Goal: Transaction & Acquisition: Purchase product/service

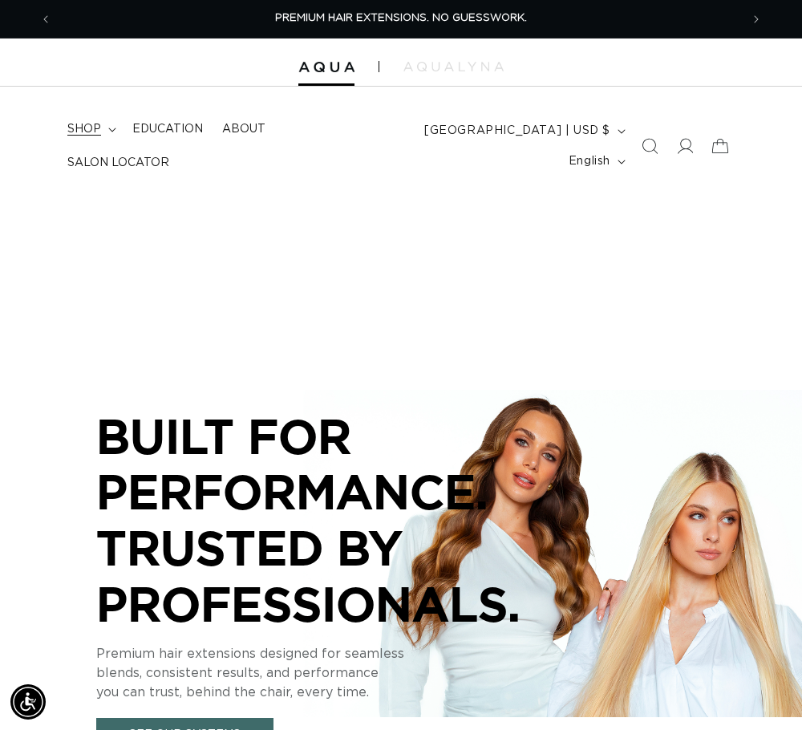
click at [74, 130] on span "shop" at bounding box center [84, 129] width 34 height 14
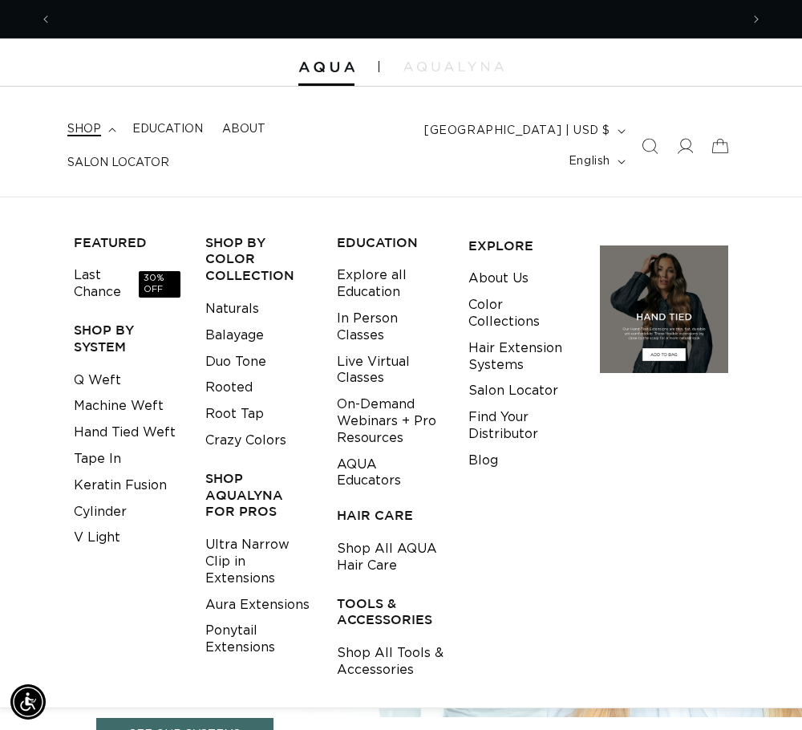
scroll to position [0, 688]
click at [657, 145] on icon "Search" at bounding box center [649, 146] width 17 height 17
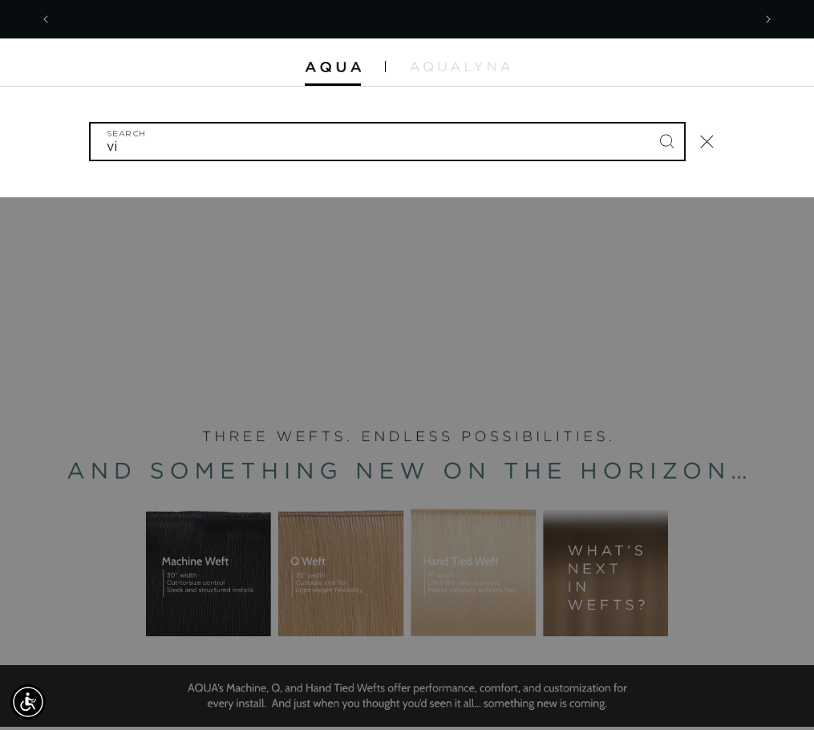
scroll to position [0, 1401]
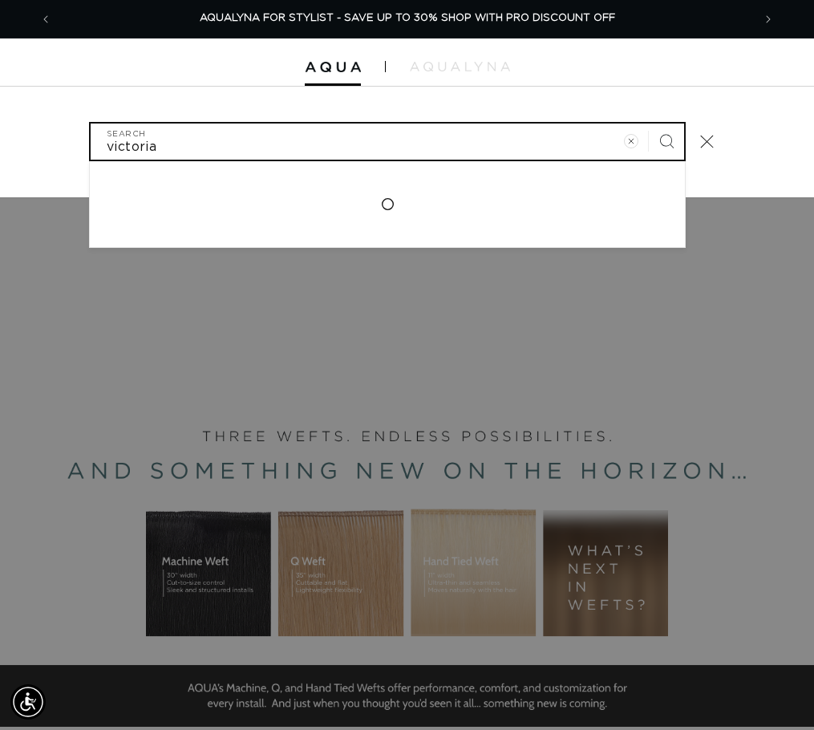
type input "victoria"
click at [649, 124] on button "Search" at bounding box center [666, 141] width 35 height 35
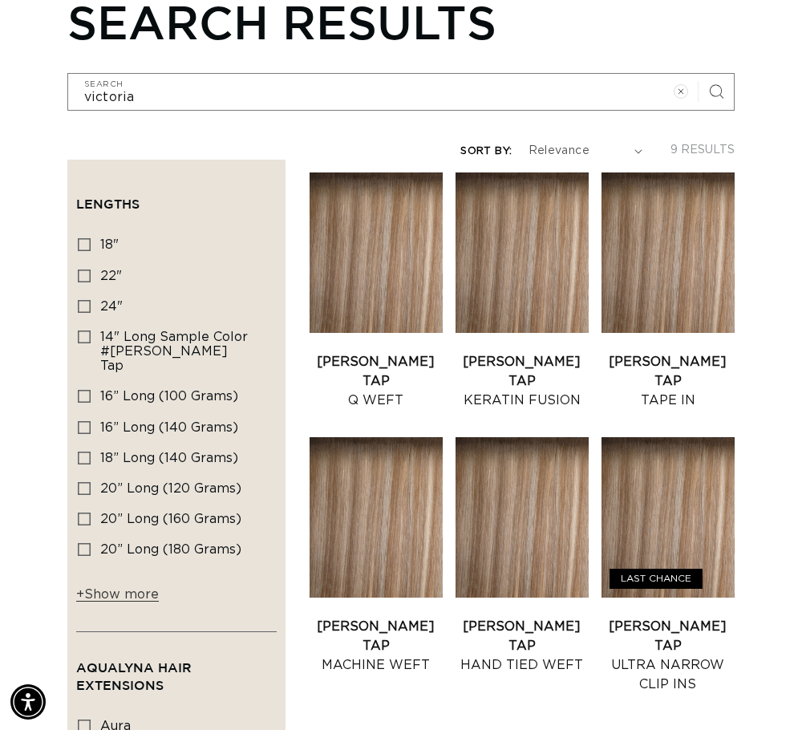
scroll to position [0, 688]
click at [561, 352] on link "Victoria Root Tap Keratin Fusion" at bounding box center [522, 381] width 133 height 58
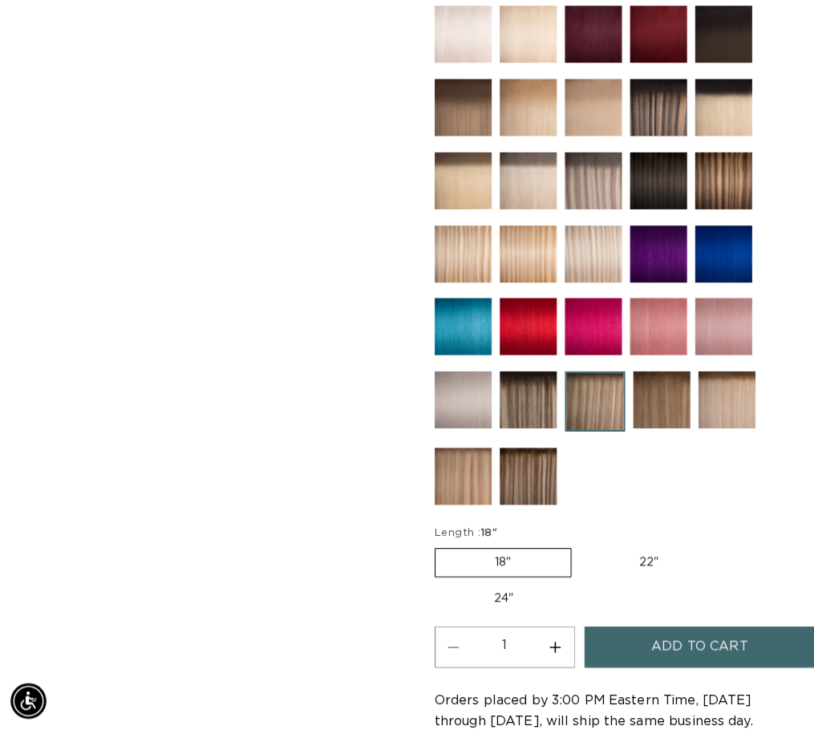
scroll to position [882, 0]
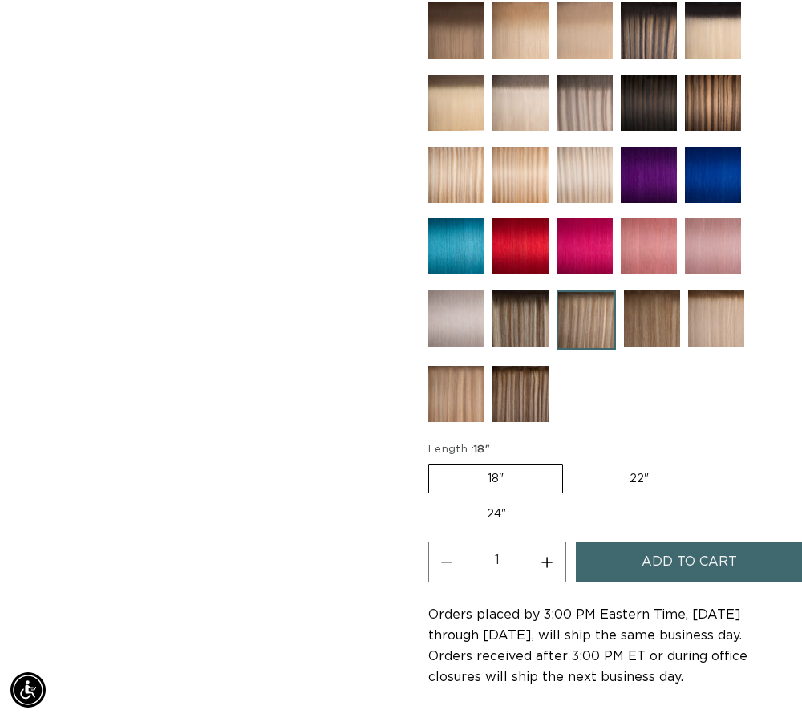
click at [655, 558] on span "Add to cart" at bounding box center [689, 561] width 95 height 41
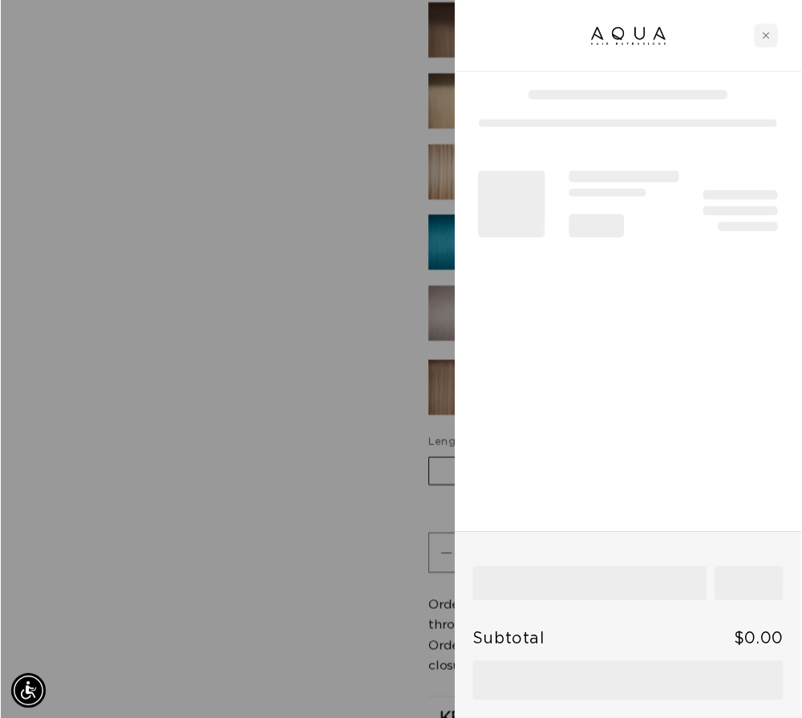
scroll to position [0, 700]
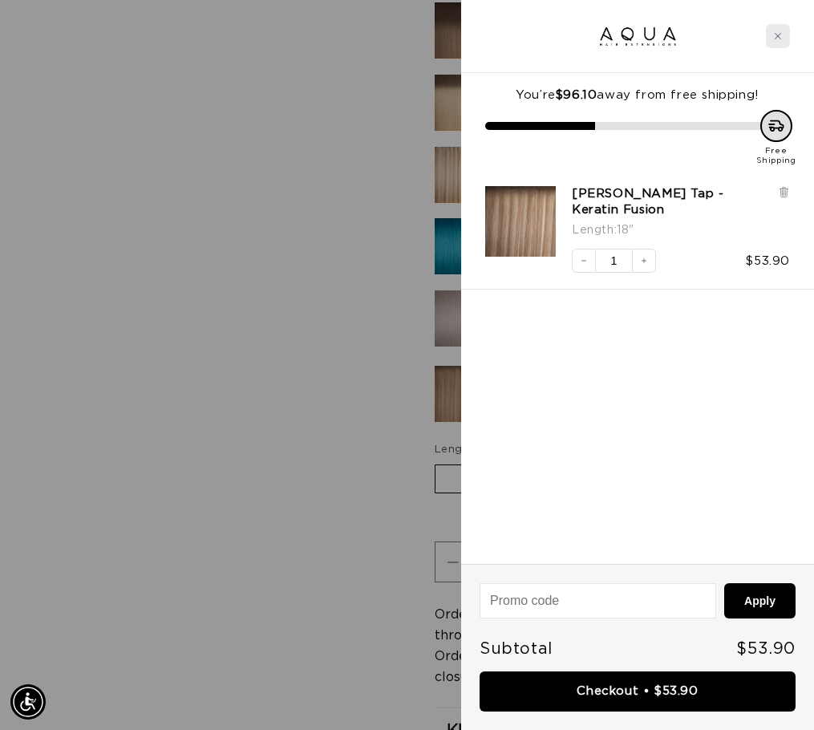
click at [771, 31] on div "Close cart" at bounding box center [778, 36] width 24 height 24
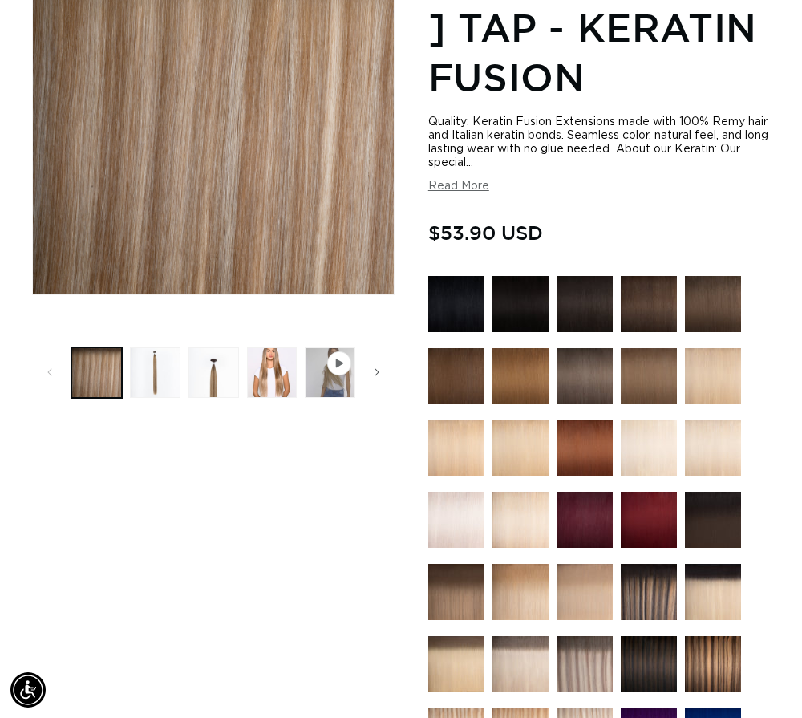
scroll to position [0, 0]
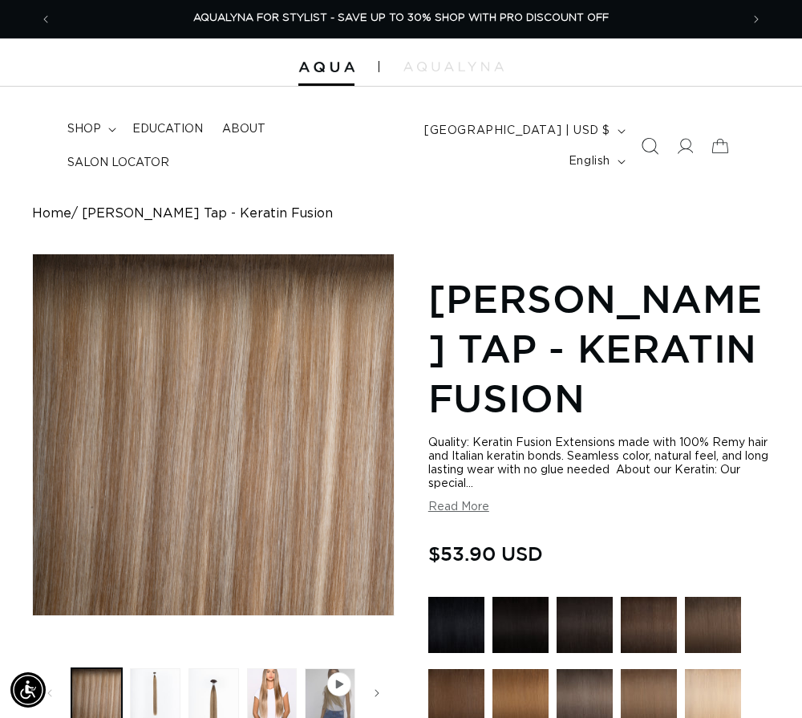
click at [648, 149] on icon "Search" at bounding box center [649, 146] width 17 height 17
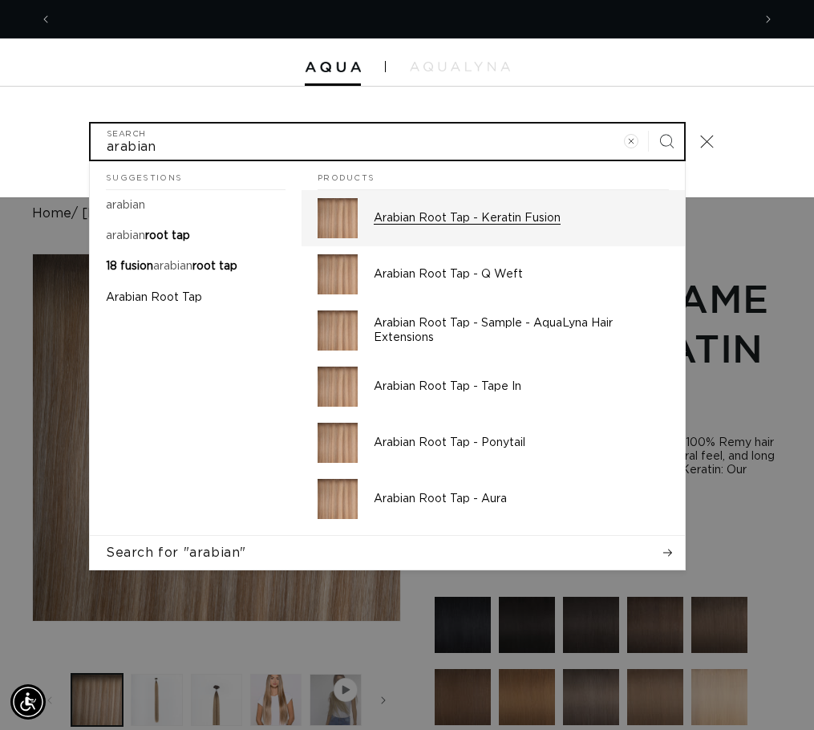
scroll to position [0, 700]
type input "arabian"
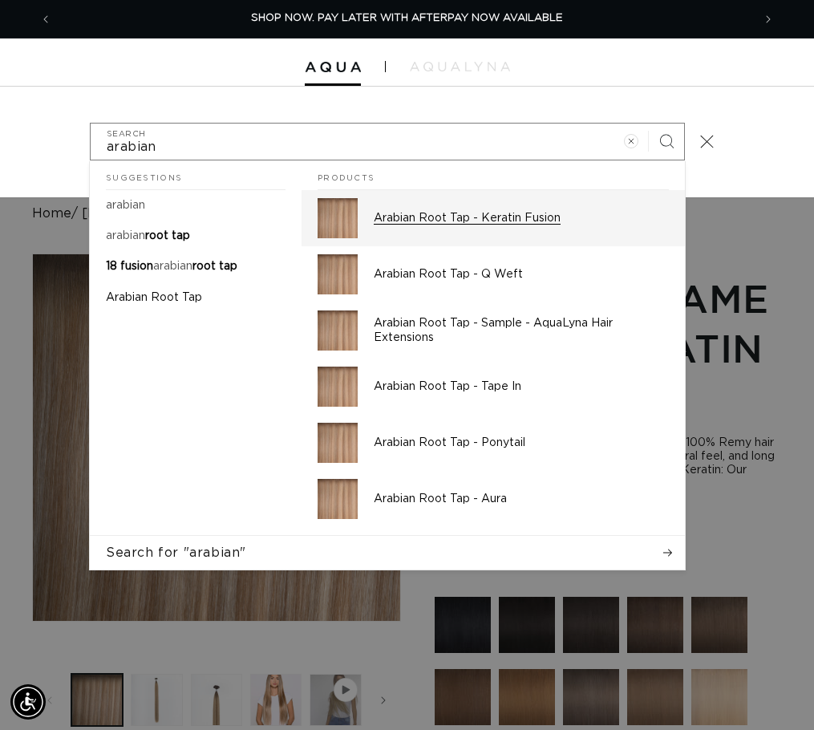
click at [527, 213] on p "Arabian Root Tap - Keratin Fusion" at bounding box center [521, 218] width 295 height 14
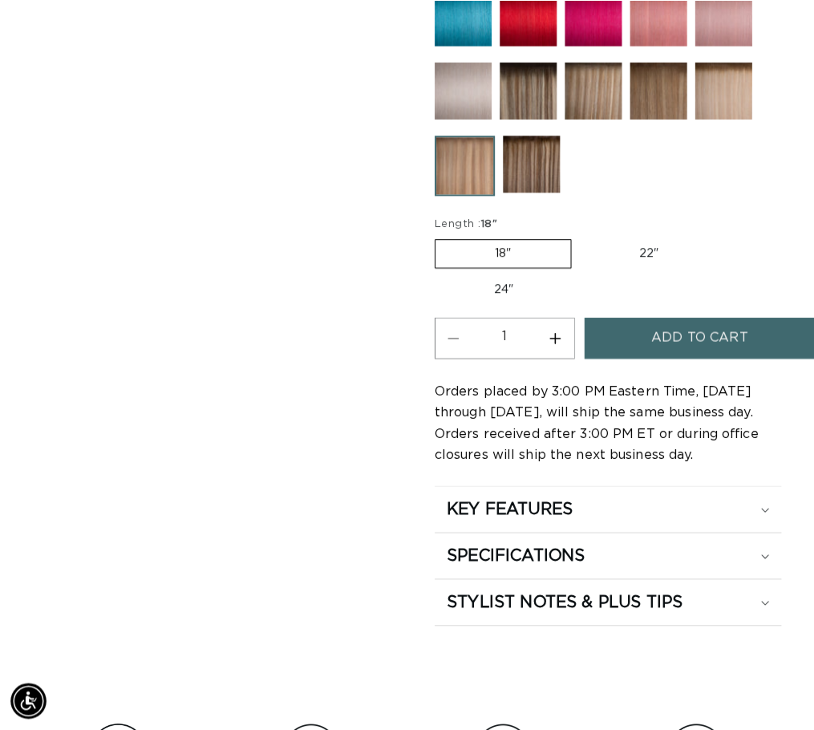
scroll to position [1123, 0]
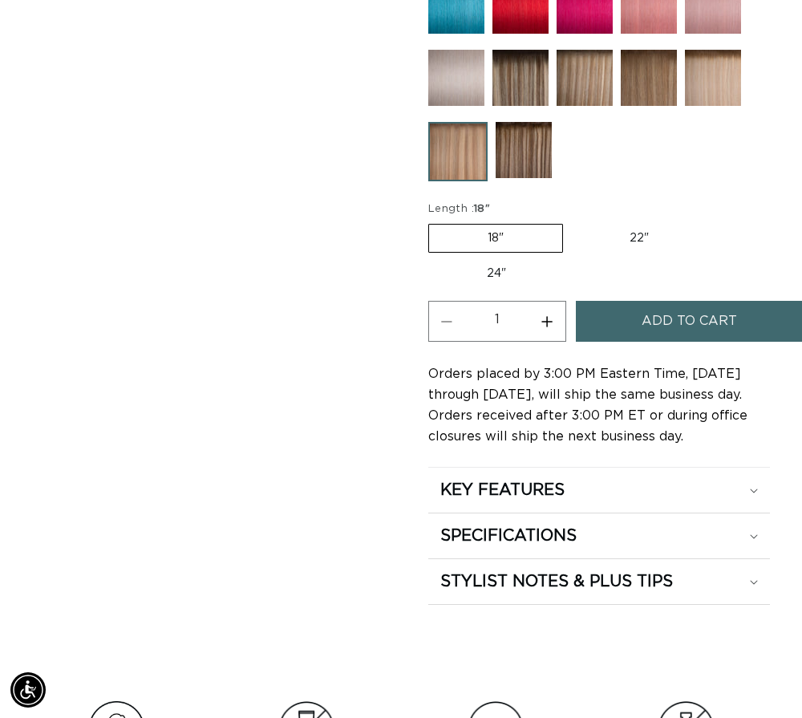
click at [697, 325] on span "Add to cart" at bounding box center [689, 321] width 95 height 41
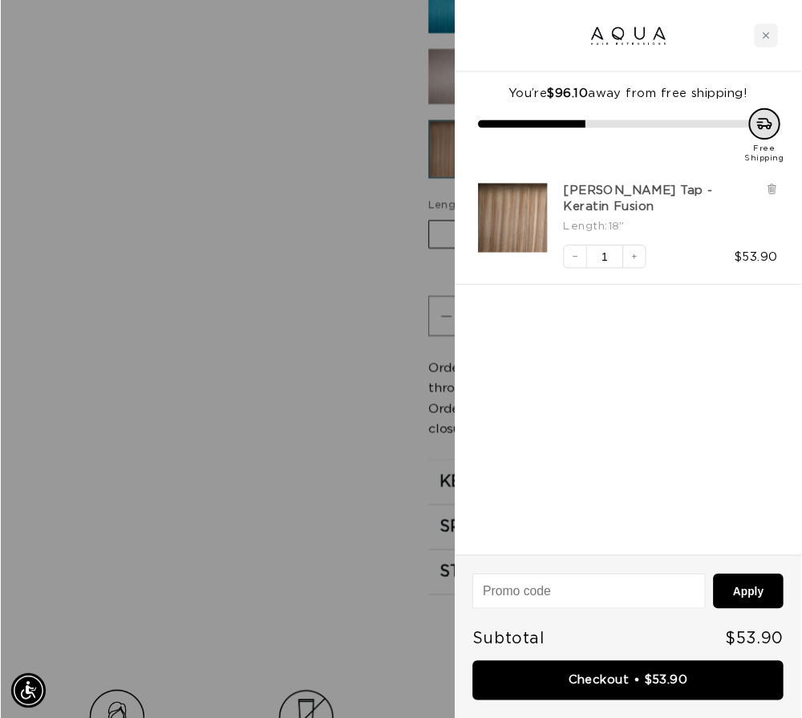
scroll to position [0, 700]
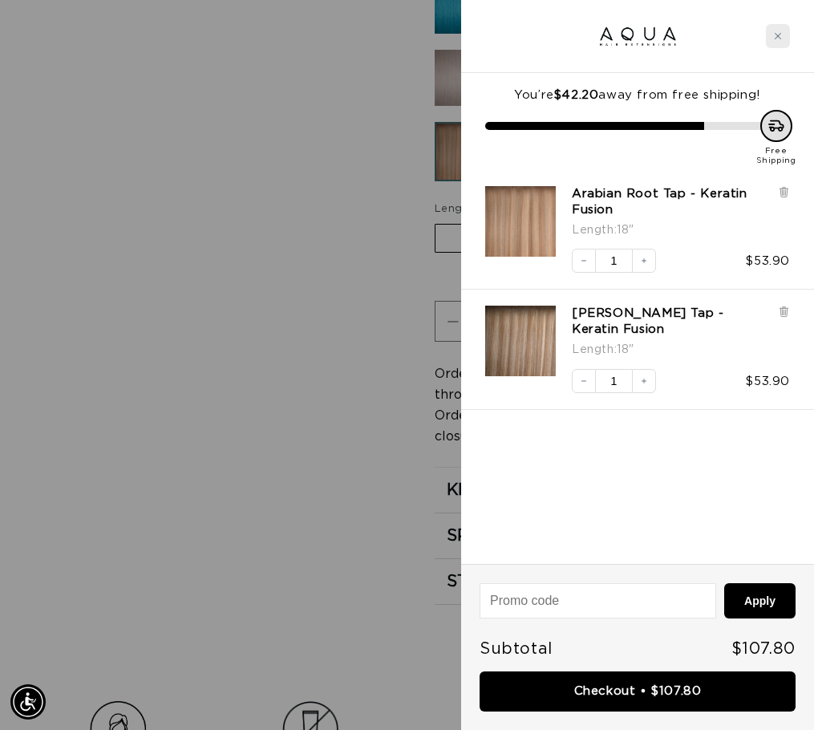
click at [774, 39] on icon "Close cart" at bounding box center [778, 36] width 8 height 8
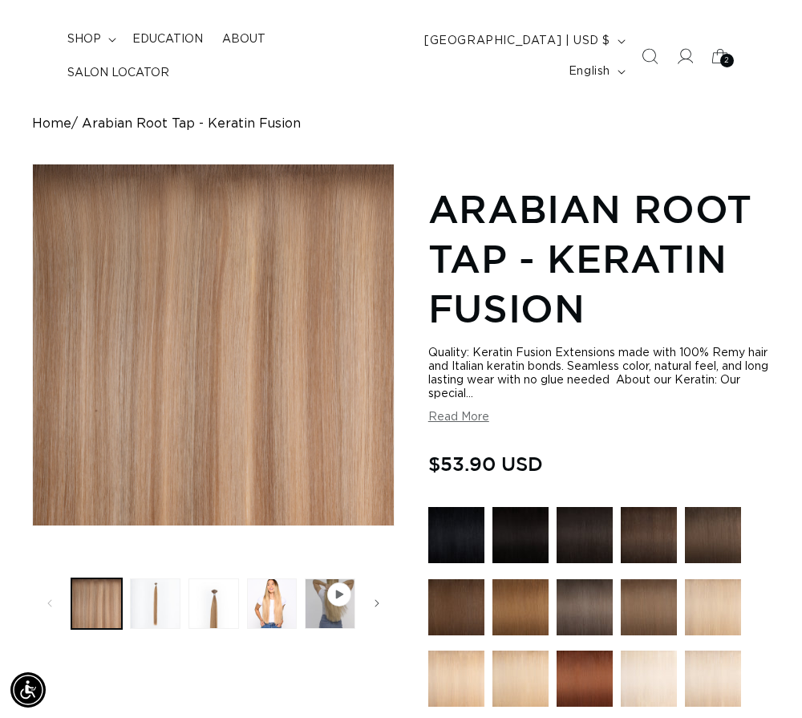
scroll to position [0, 0]
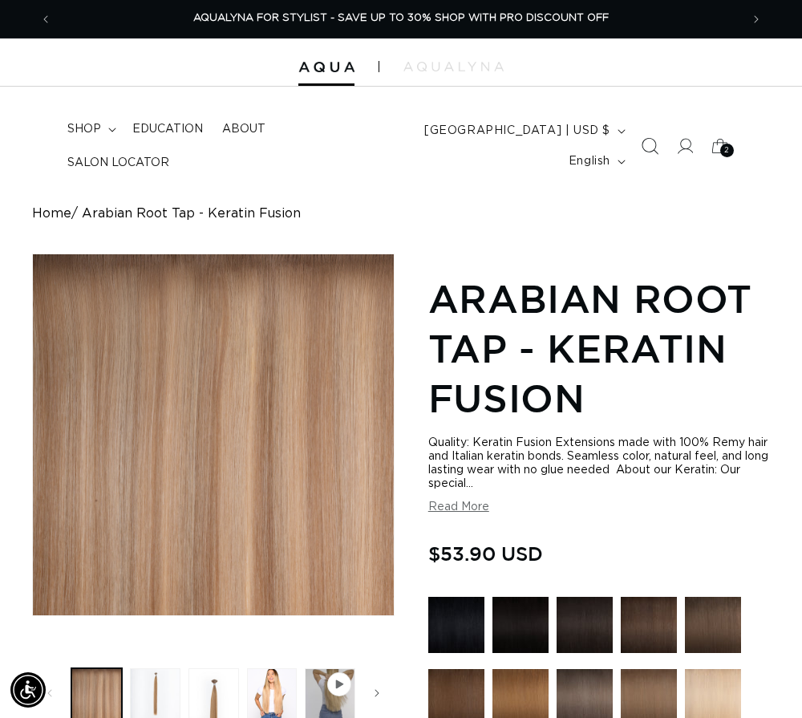
click at [647, 140] on icon "Search" at bounding box center [649, 146] width 17 height 17
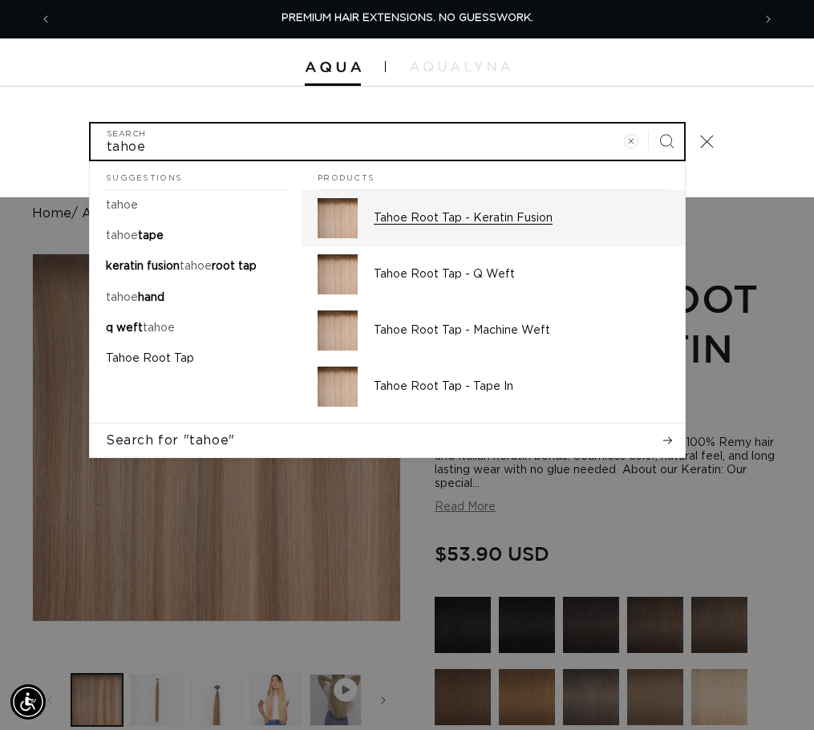
type input "tahoe"
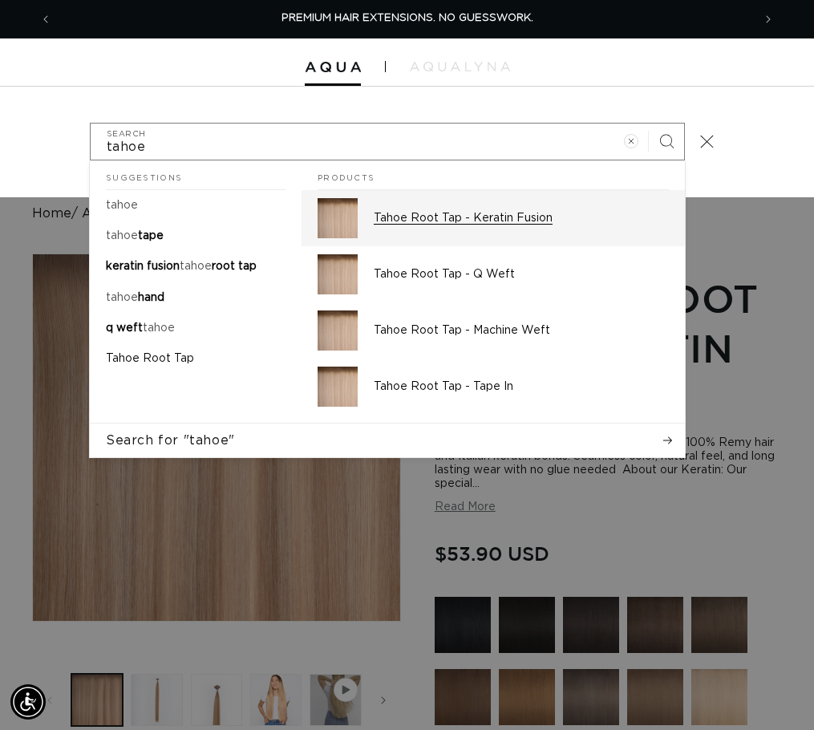
click at [407, 213] on p "Tahoe Root Tap - Keratin Fusion" at bounding box center [521, 218] width 295 height 14
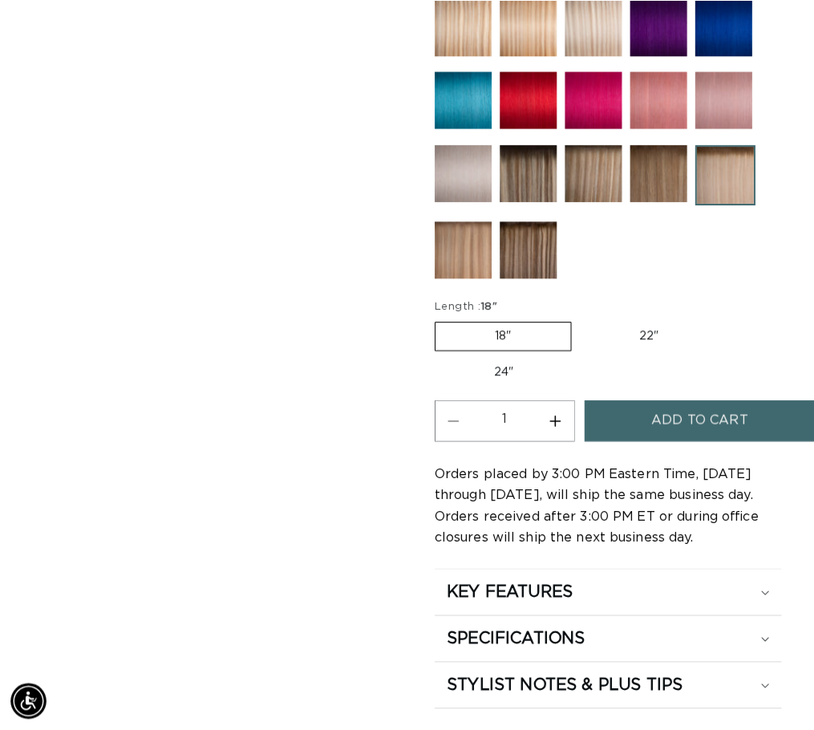
scroll to position [1123, 0]
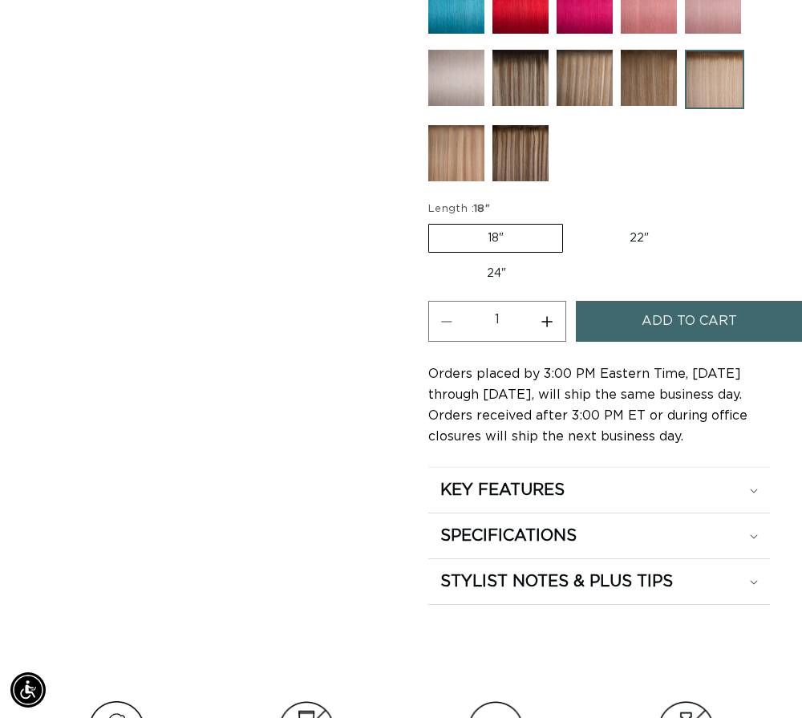
click at [645, 322] on span "Add to cart" at bounding box center [689, 321] width 95 height 41
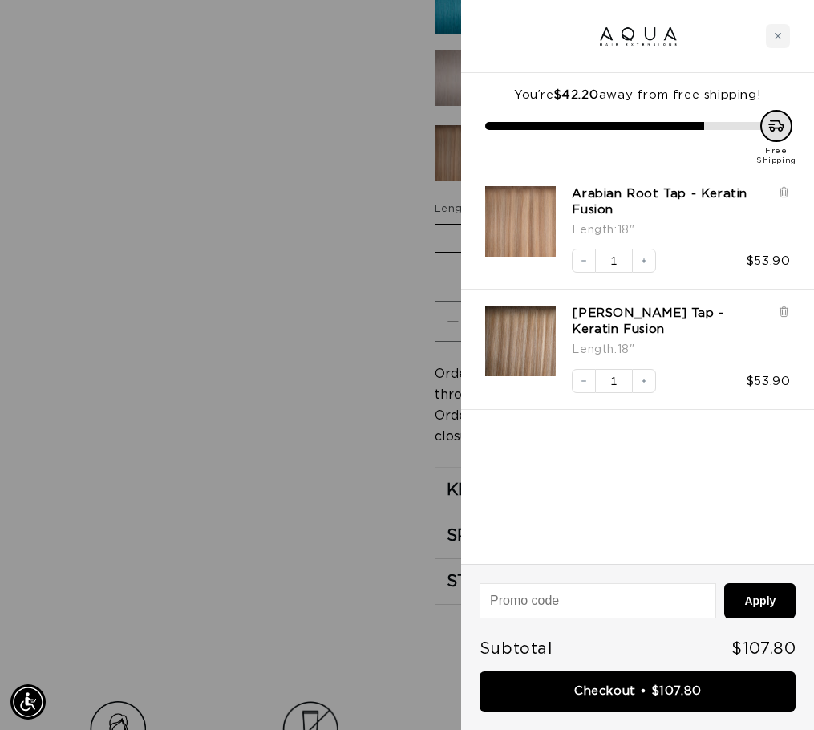
scroll to position [0, 700]
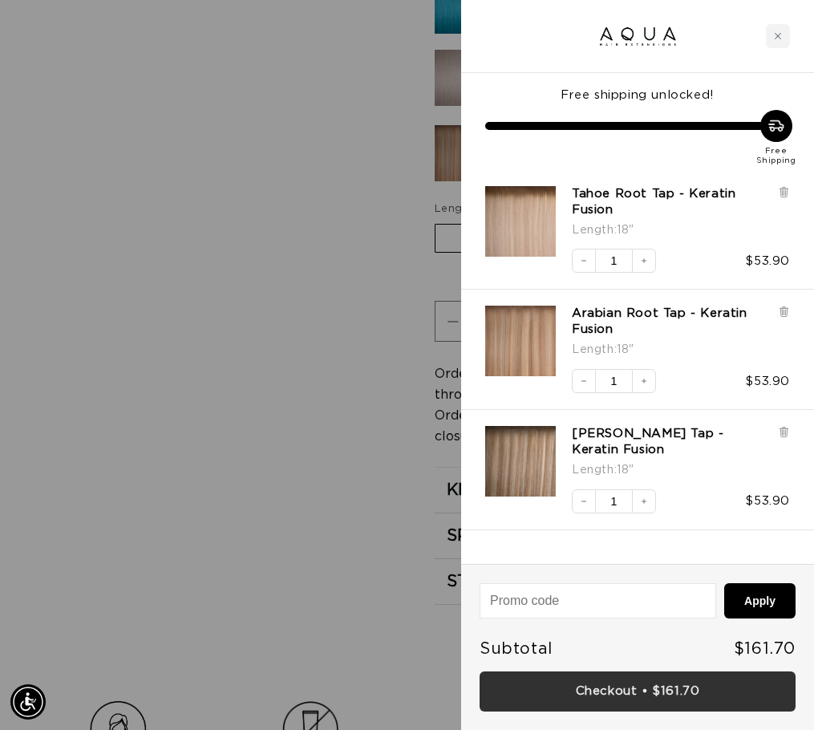
click at [683, 681] on link "Checkout • $161.70" at bounding box center [638, 691] width 316 height 41
